Goal: Information Seeking & Learning: Learn about a topic

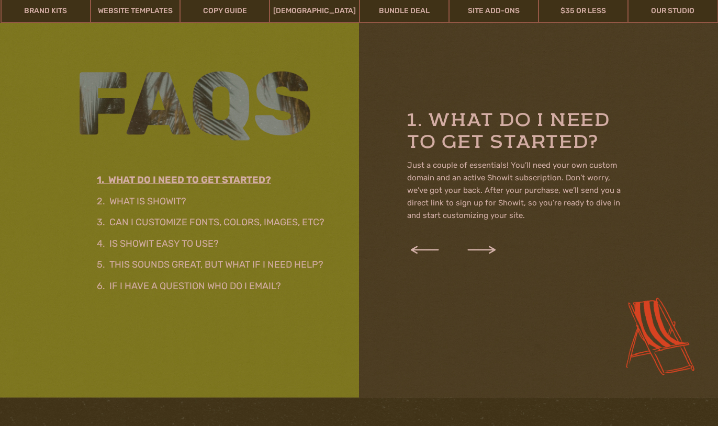
scroll to position [1479, 0]
click at [144, 200] on h3 "2. What is showit?" at bounding box center [210, 201] width 226 height 12
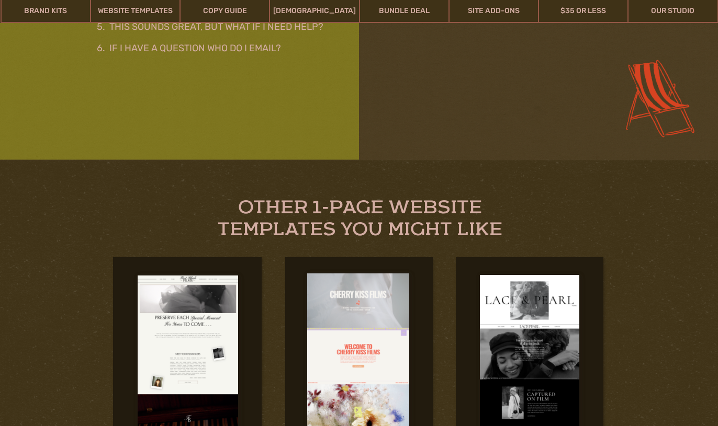
scroll to position [1710, 0]
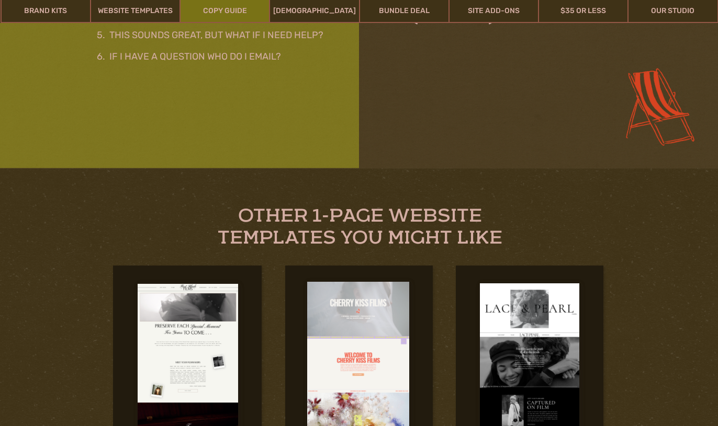
click at [219, 9] on link "Copy Guide" at bounding box center [224, 11] width 88 height 24
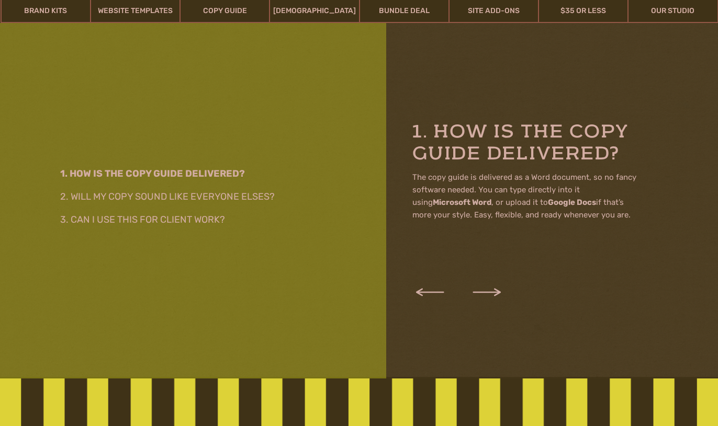
scroll to position [1748, 0]
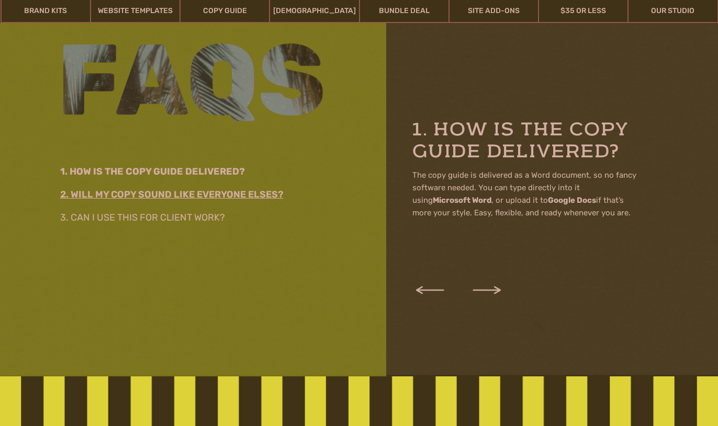
click at [234, 192] on h2 "2. Will my copy sound like everyone elses?" at bounding box center [186, 193] width 253 height 12
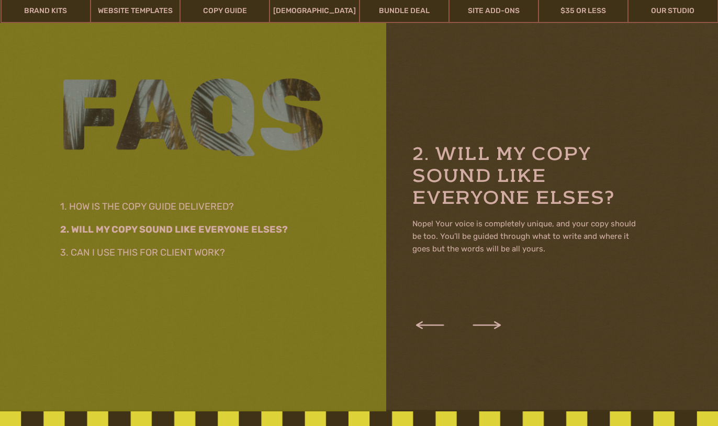
scroll to position [1731, 0]
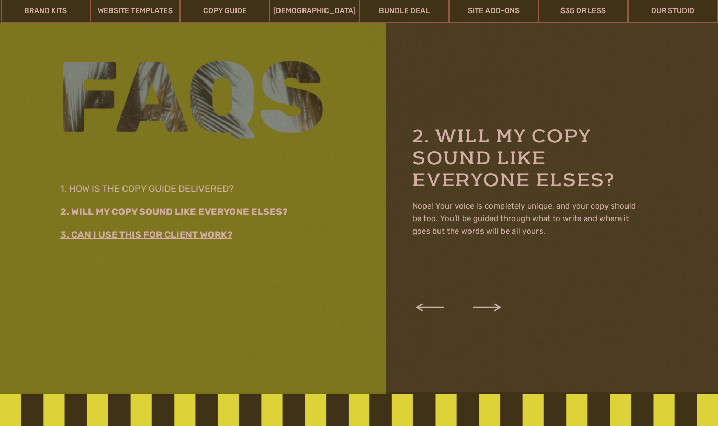
click at [165, 231] on h2 "3. Can I use this for client work?" at bounding box center [183, 233] width 247 height 12
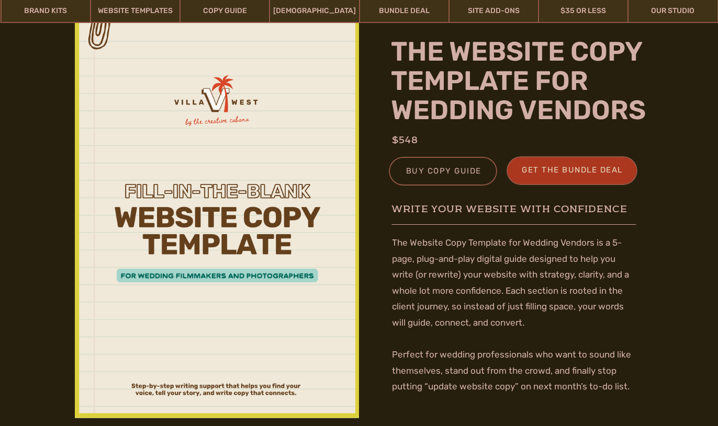
scroll to position [0, 0]
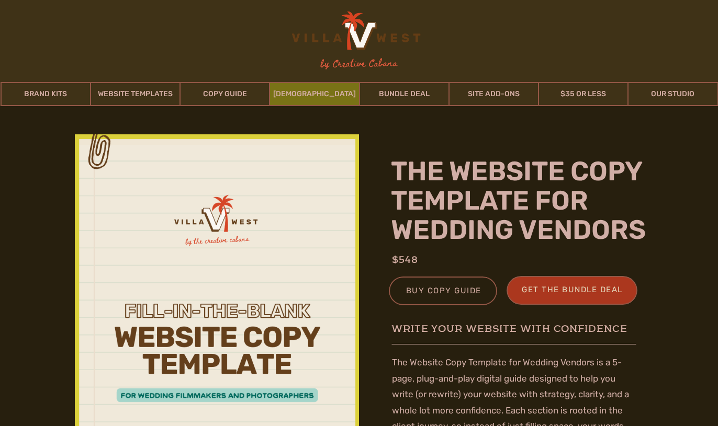
click at [300, 93] on link "[DEMOGRAPHIC_DATA]" at bounding box center [314, 94] width 88 height 24
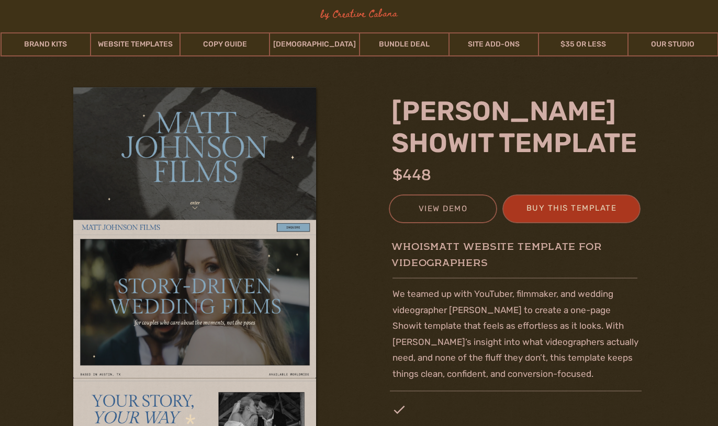
scroll to position [52, 0]
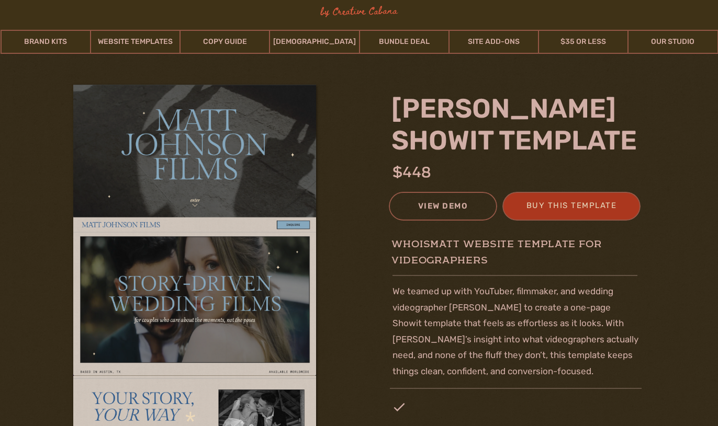
click at [428, 209] on div "view demo" at bounding box center [442, 207] width 95 height 17
